Goal: Find specific page/section

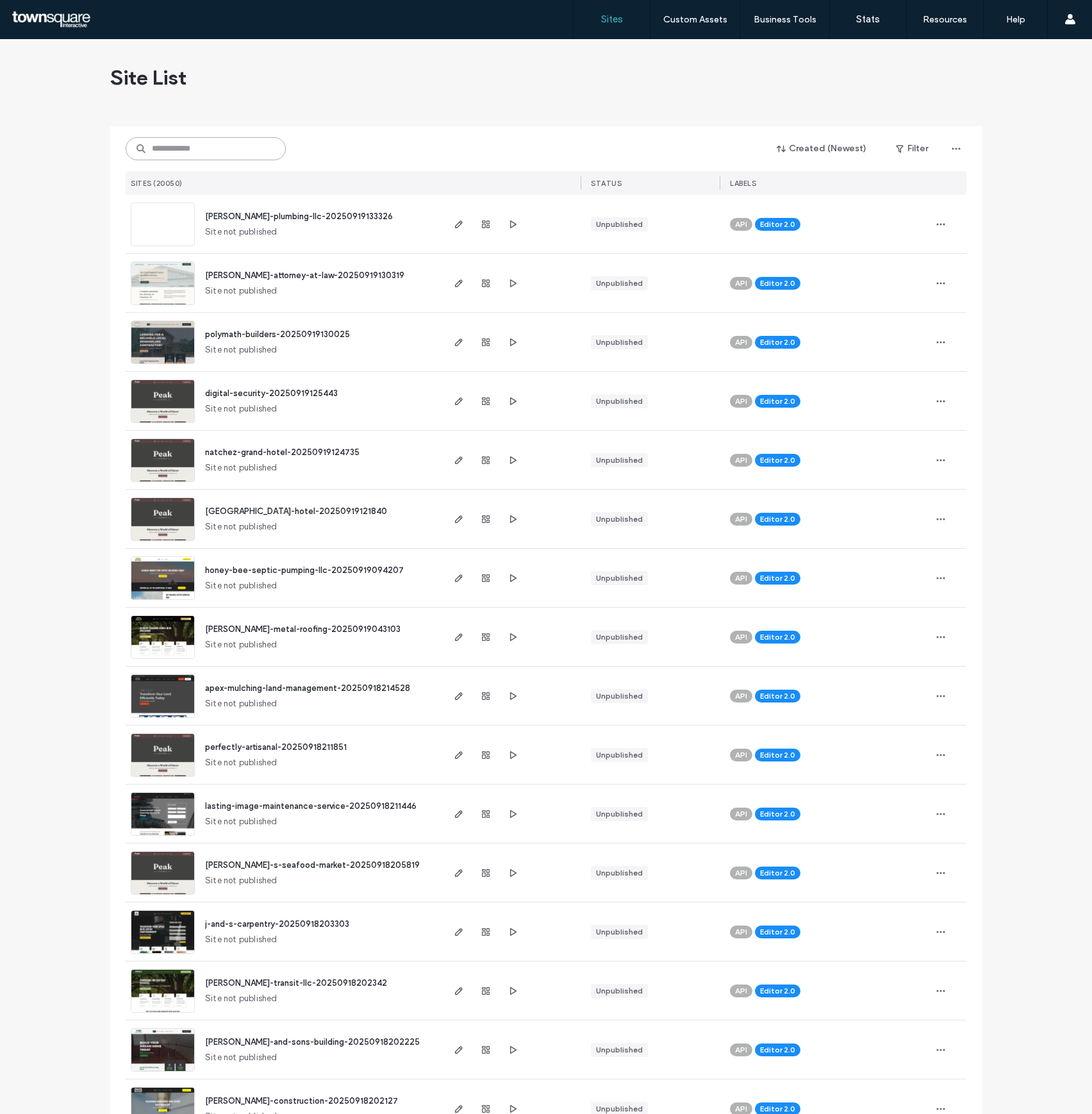
click at [247, 151] on input at bounding box center [206, 149] width 160 height 23
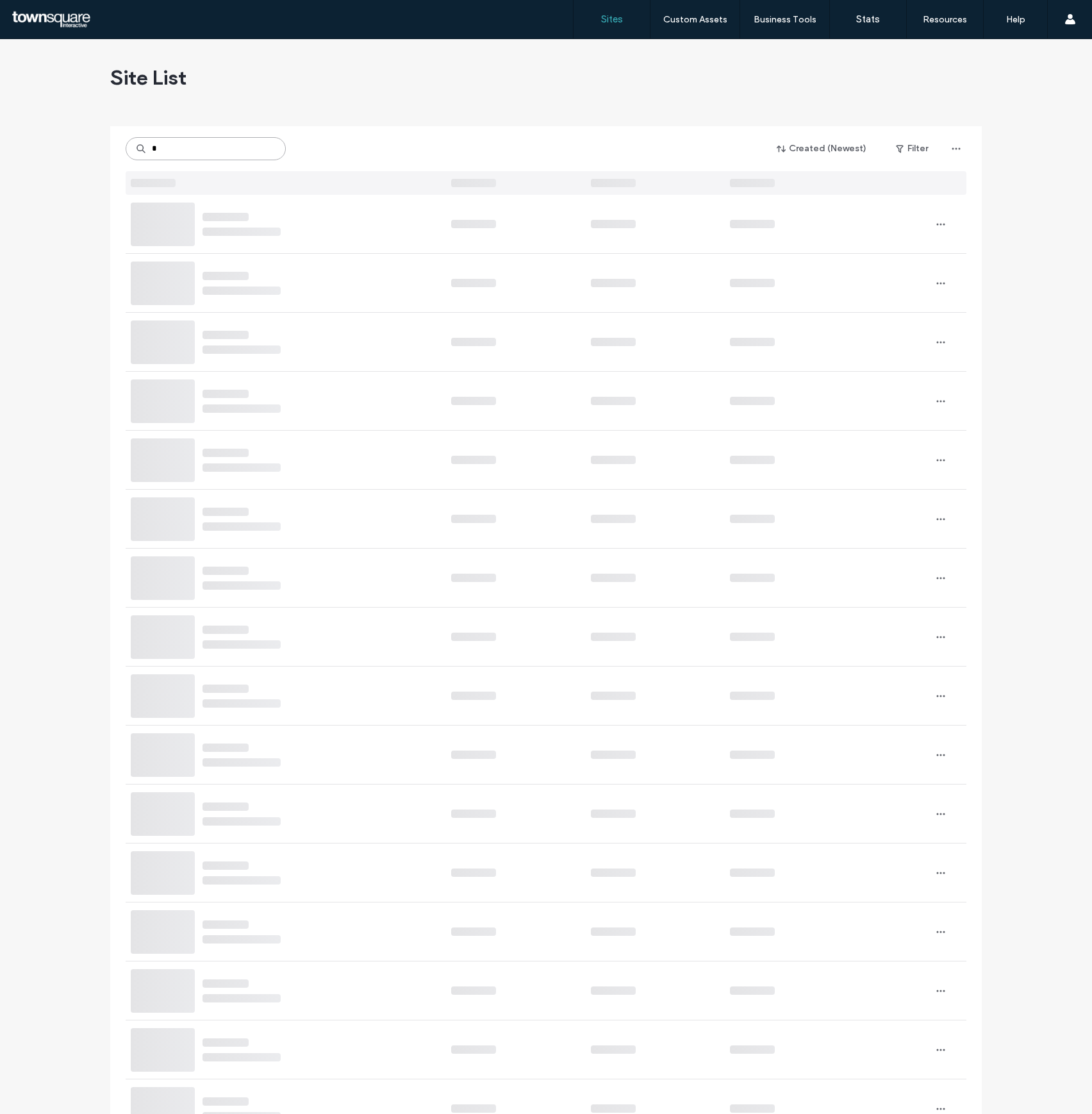
type input "*"
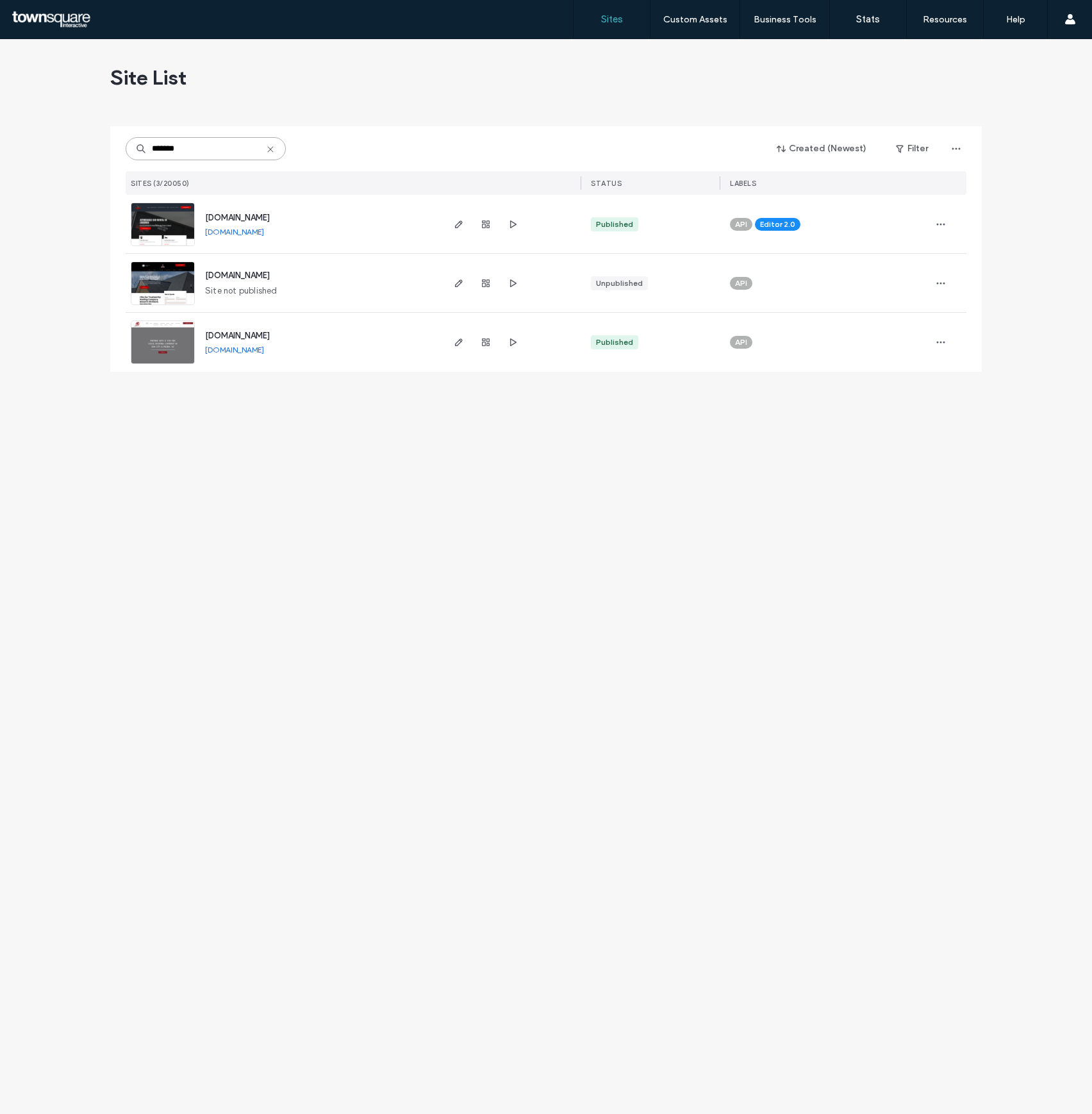
type input "*******"
click at [169, 219] on img at bounding box center [163, 247] width 63 height 87
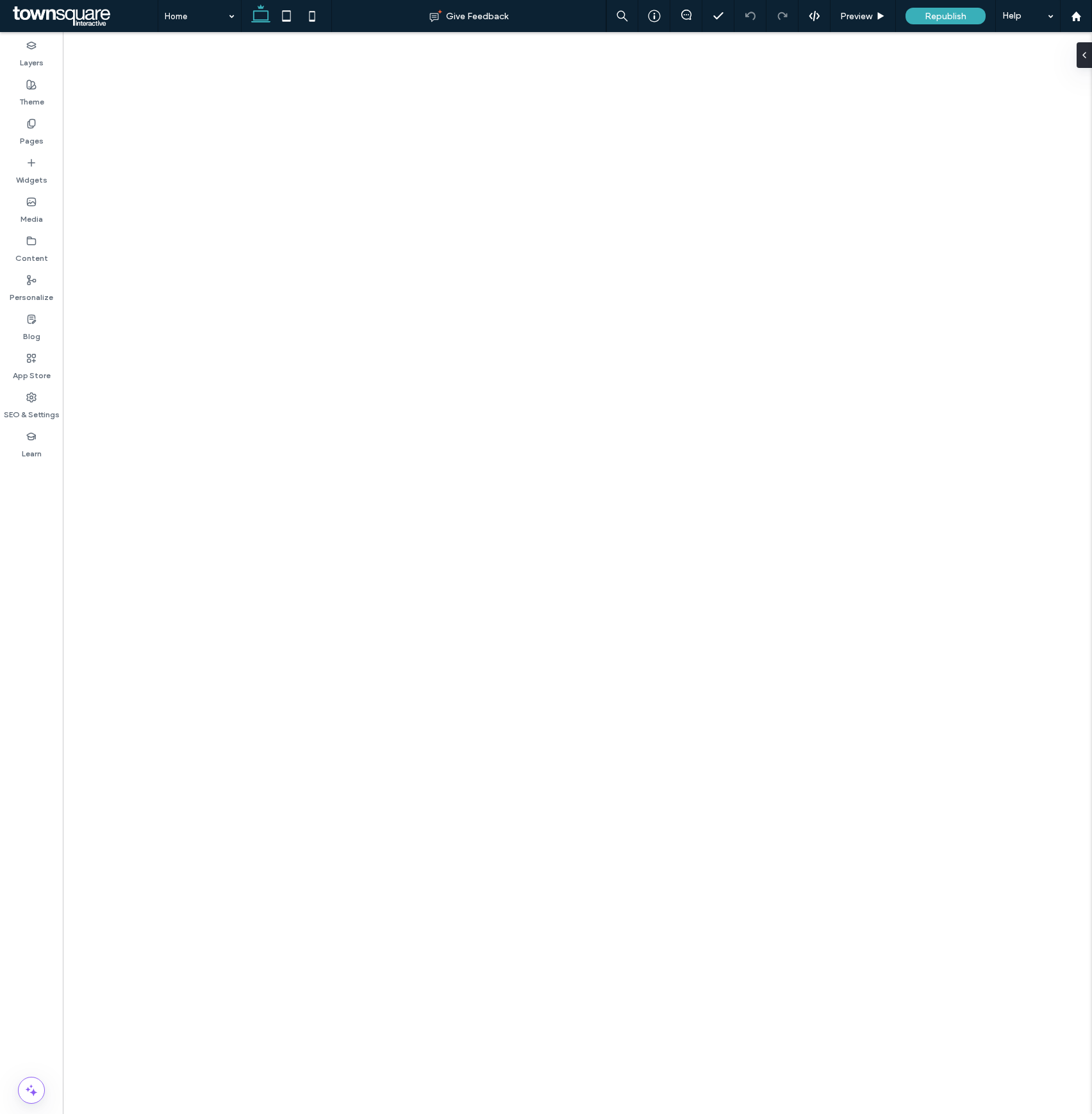
click at [39, 131] on label "Pages" at bounding box center [31, 137] width 24 height 18
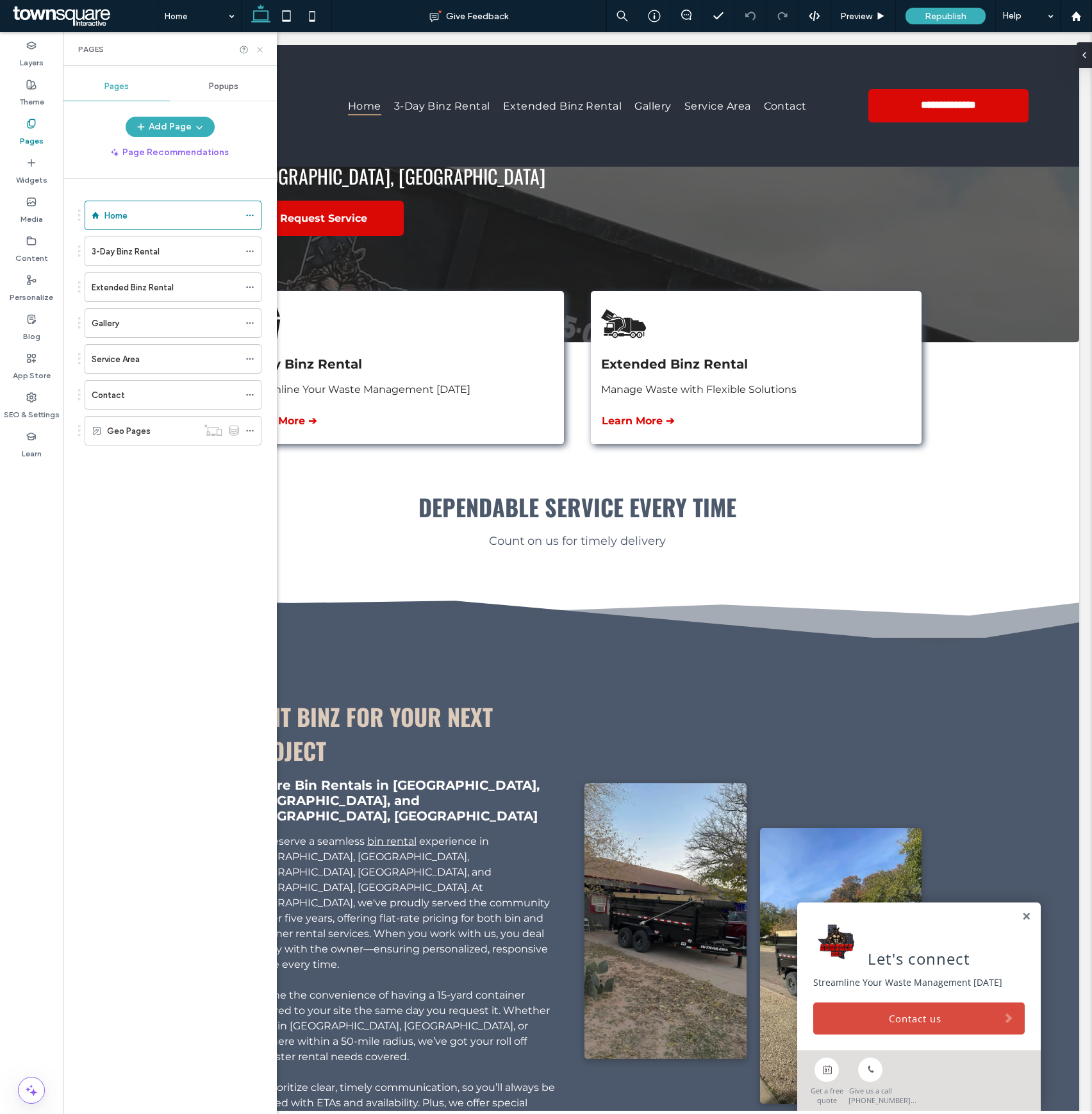
click at [255, 50] on icon at bounding box center [260, 50] width 10 height 10
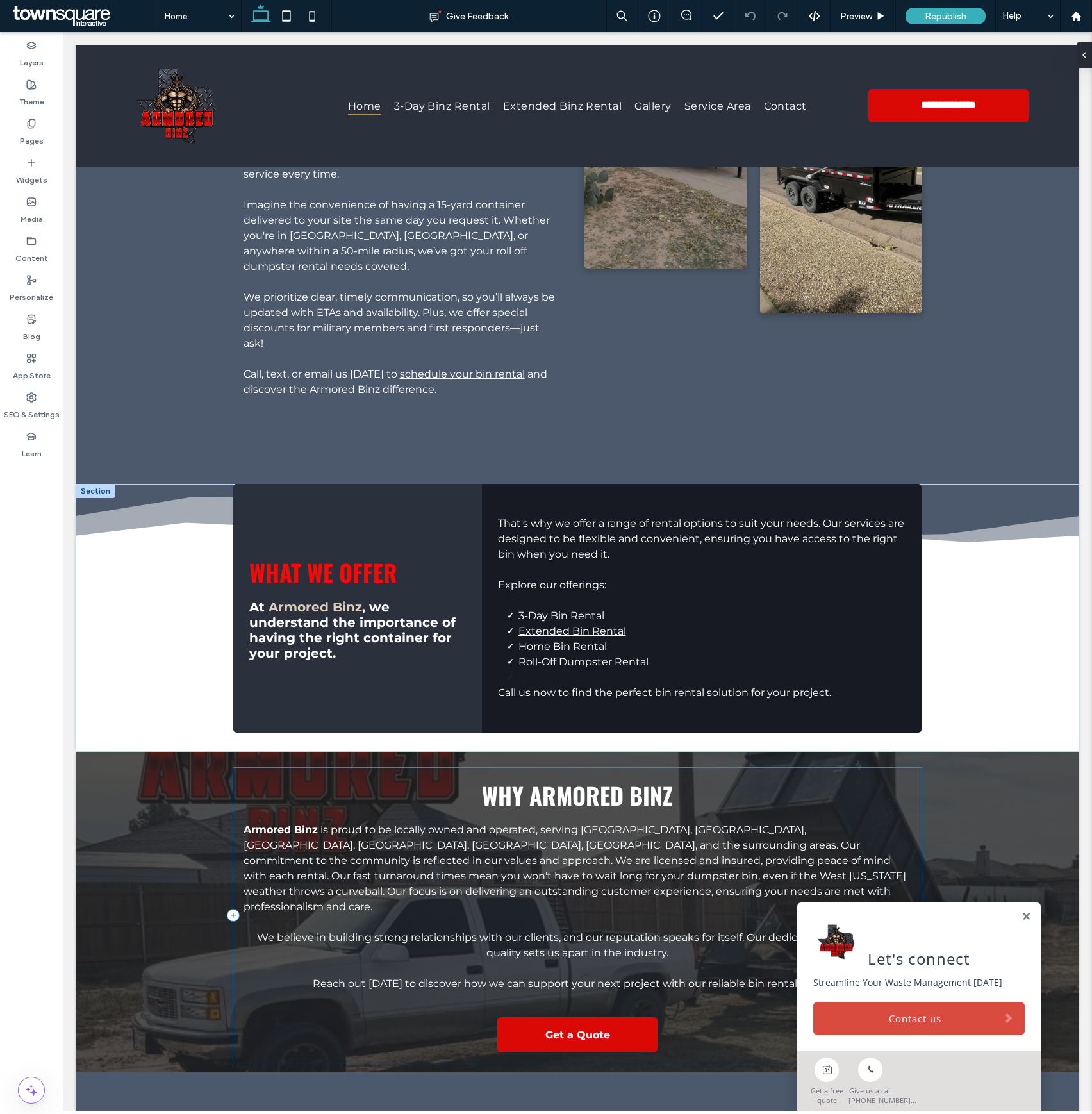
scroll to position [1007, 0]
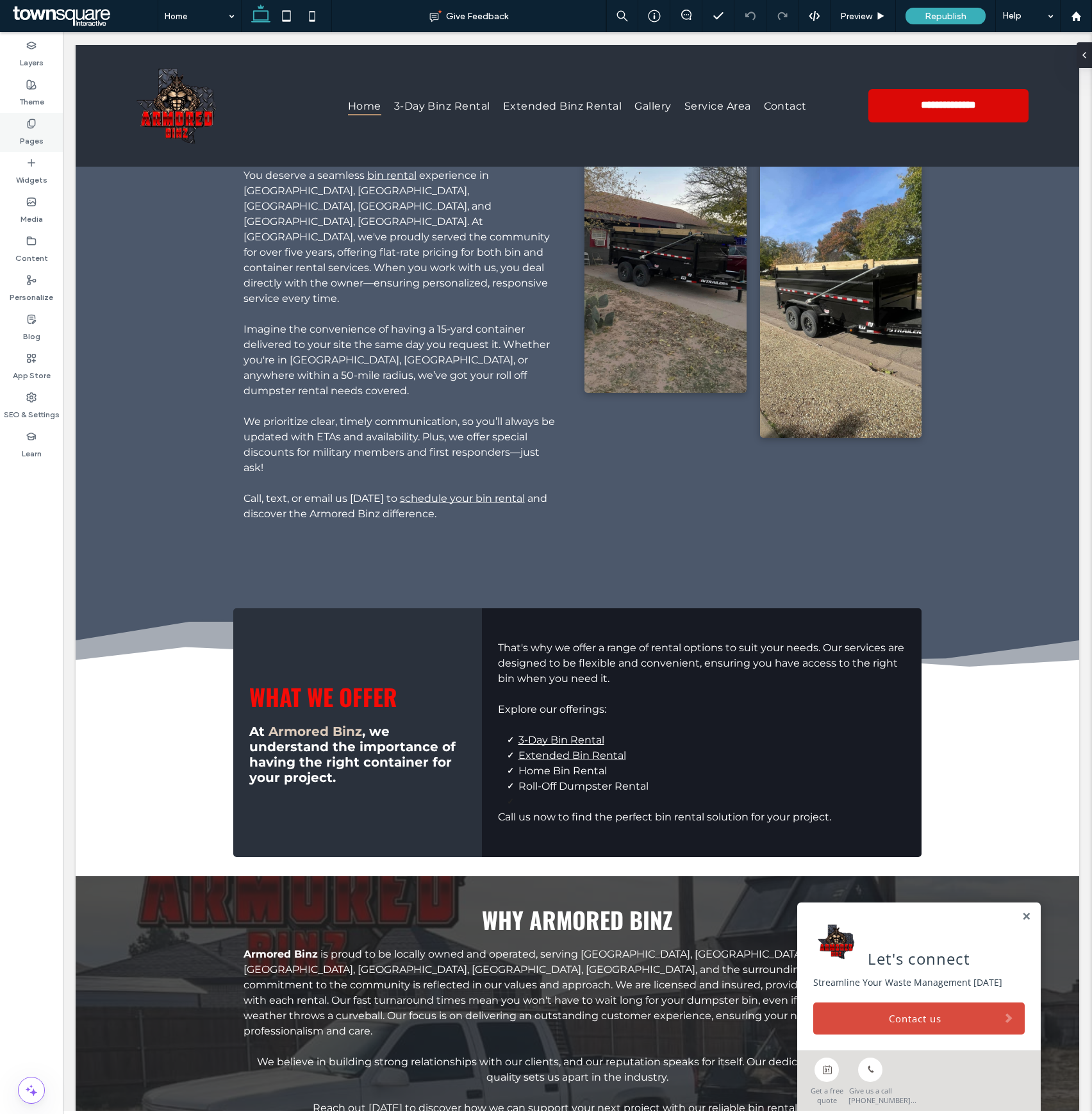
click at [36, 132] on label "Pages" at bounding box center [31, 137] width 24 height 18
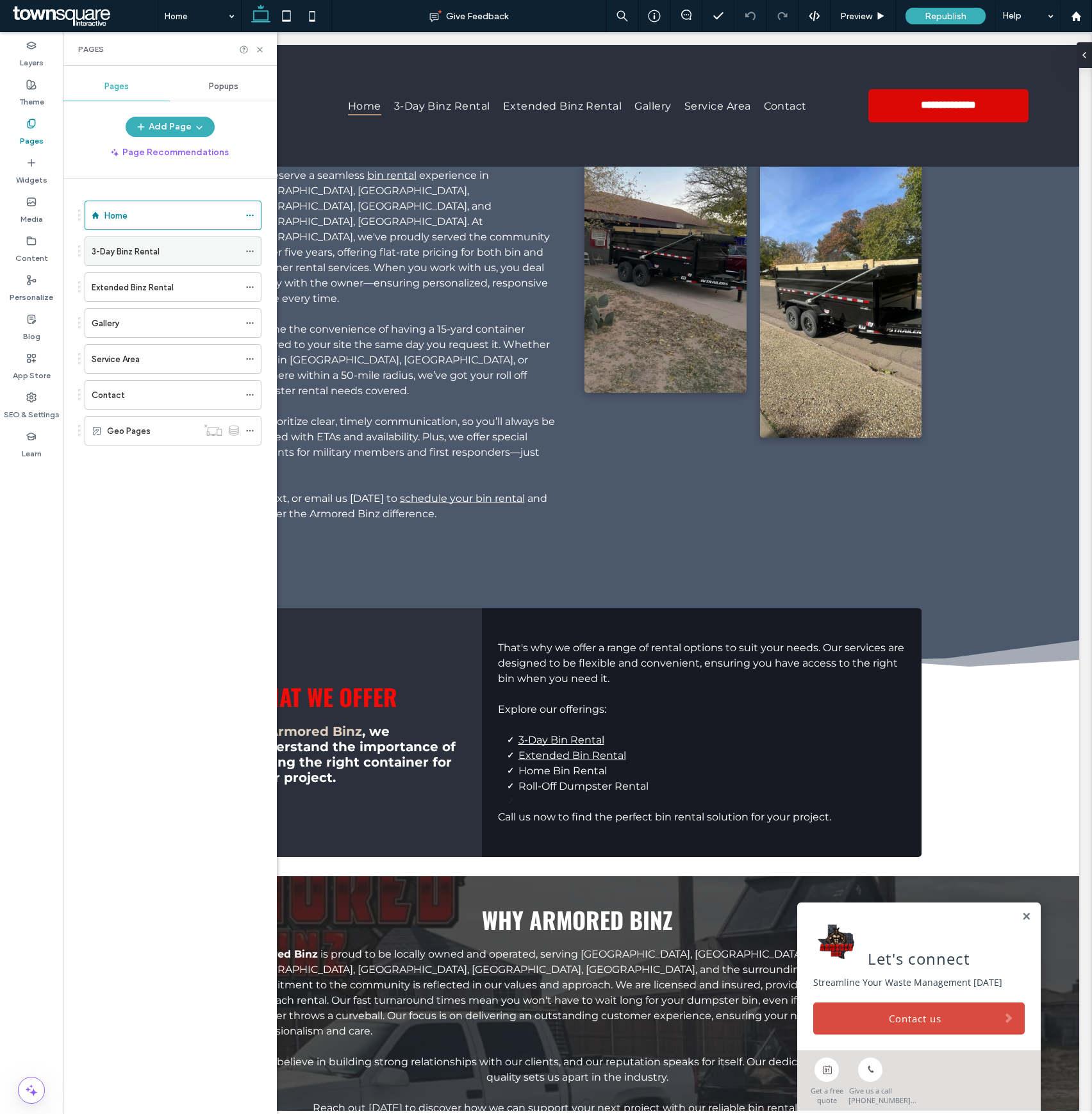
click at [137, 249] on label "3-Day Binz Rental" at bounding box center [125, 252] width 68 height 23
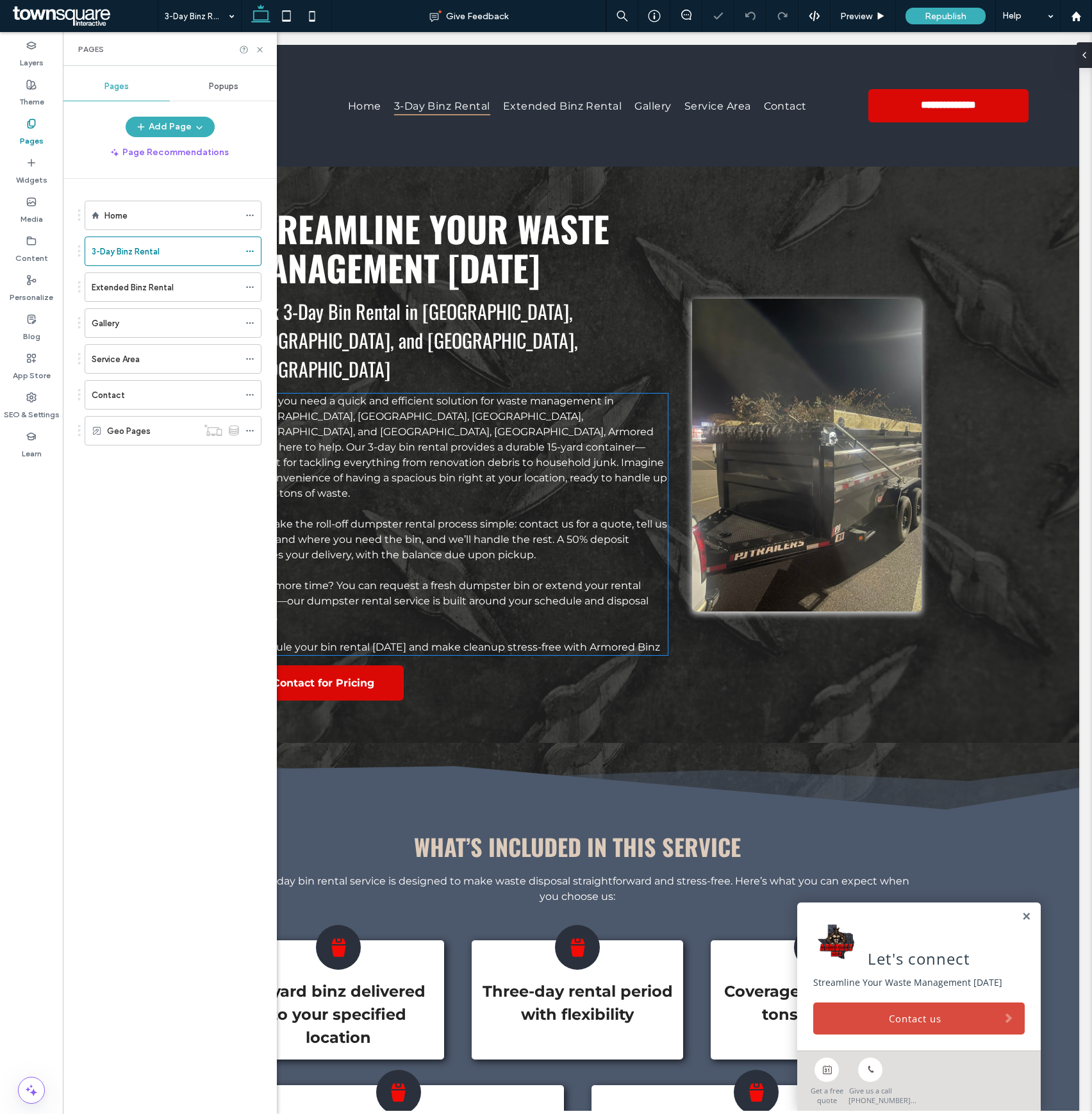
scroll to position [170, 0]
